Goal: Transaction & Acquisition: Purchase product/service

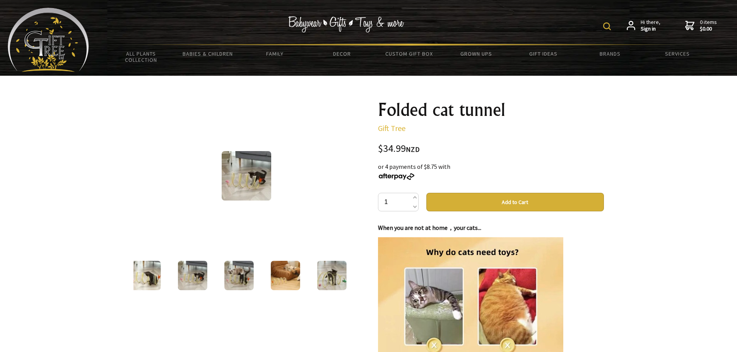
click at [250, 274] on img at bounding box center [238, 275] width 29 height 29
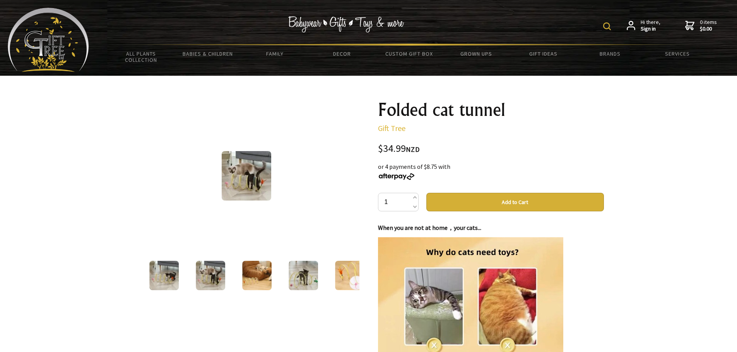
click at [278, 277] on div at bounding box center [257, 276] width 46 height 32
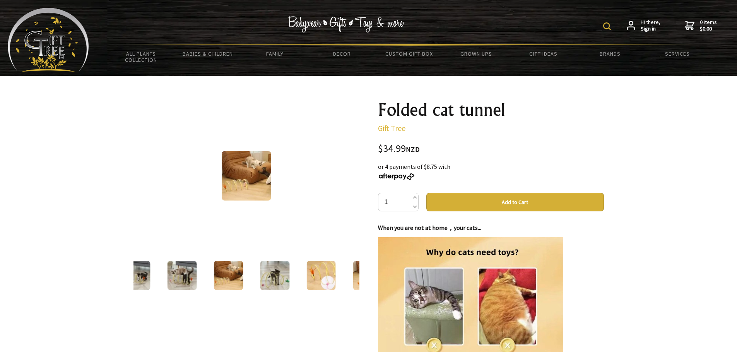
click at [282, 278] on img at bounding box center [274, 275] width 29 height 29
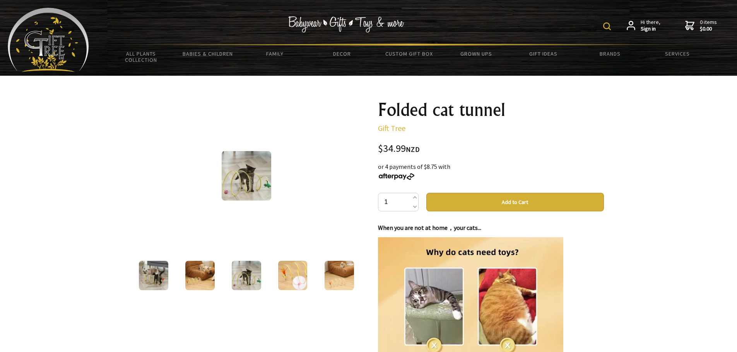
click at [297, 282] on img at bounding box center [292, 275] width 29 height 29
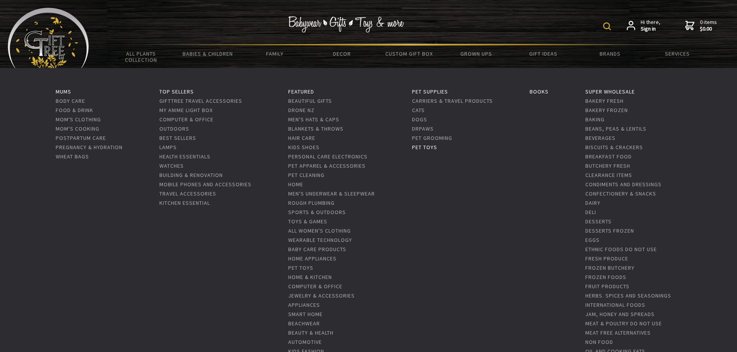
click at [429, 148] on link "Pet Toys" at bounding box center [424, 147] width 25 height 7
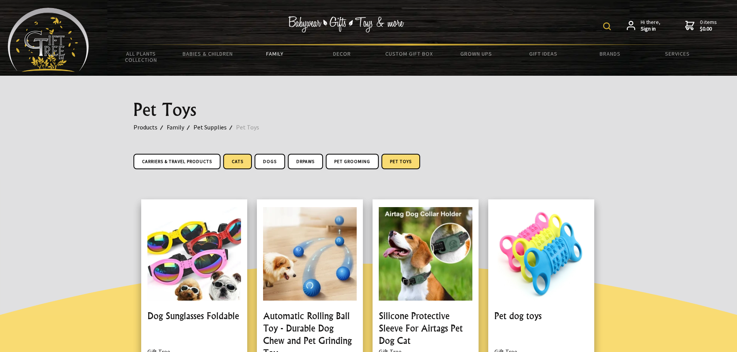
click at [239, 160] on link "Cats" at bounding box center [237, 161] width 29 height 15
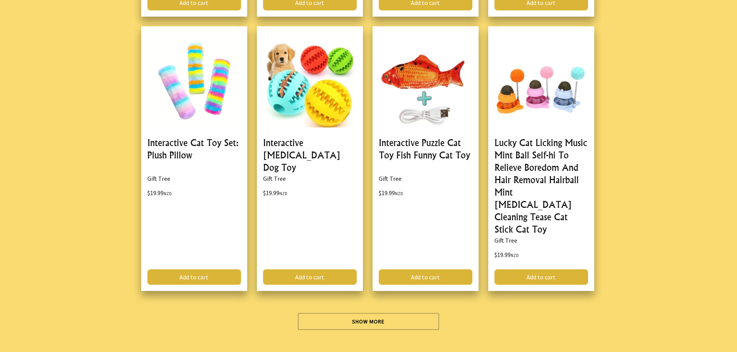
scroll to position [2331, 0]
